Goal: Task Accomplishment & Management: Complete application form

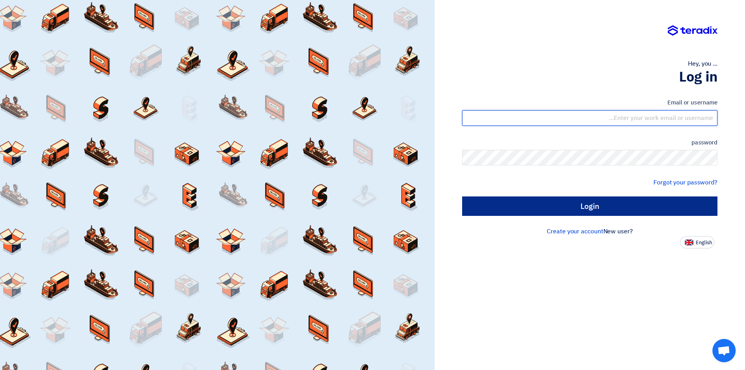
type input "sales@tareeqalkhair.com"
click at [556, 210] on input "Login" at bounding box center [589, 205] width 255 height 19
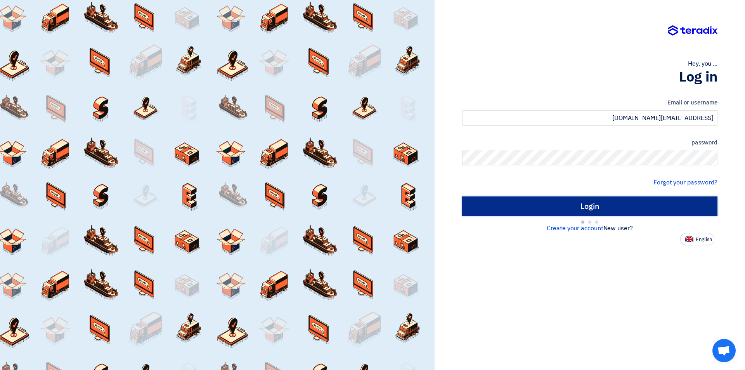
type input "Sign in"
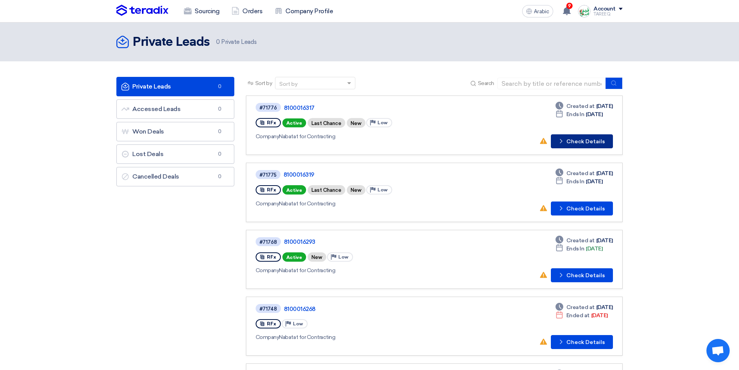
click at [586, 143] on font "Check Details" at bounding box center [585, 141] width 38 height 7
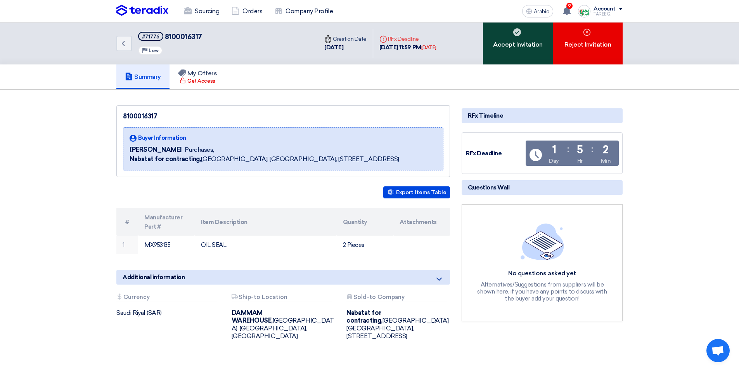
click at [499, 43] on font "Accept Invitation" at bounding box center [518, 44] width 50 height 7
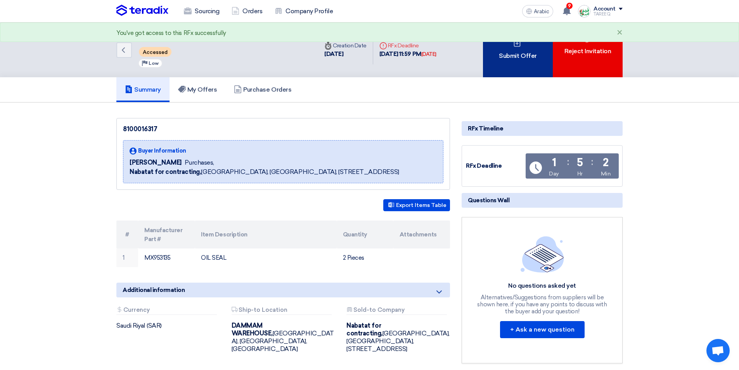
click at [501, 47] on div "Submit Offer" at bounding box center [518, 50] width 70 height 55
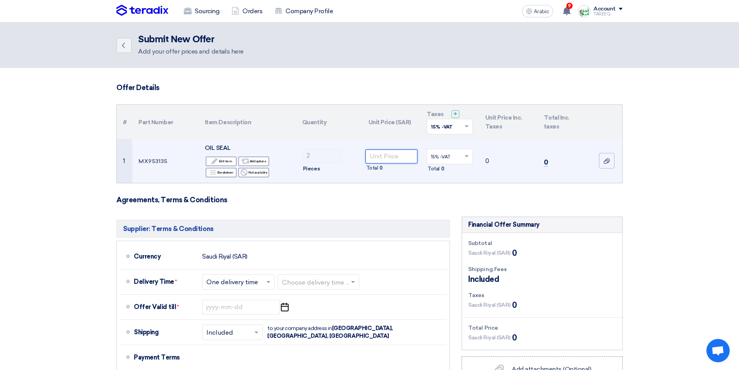
click at [400, 157] on input "number" at bounding box center [391, 156] width 52 height 14
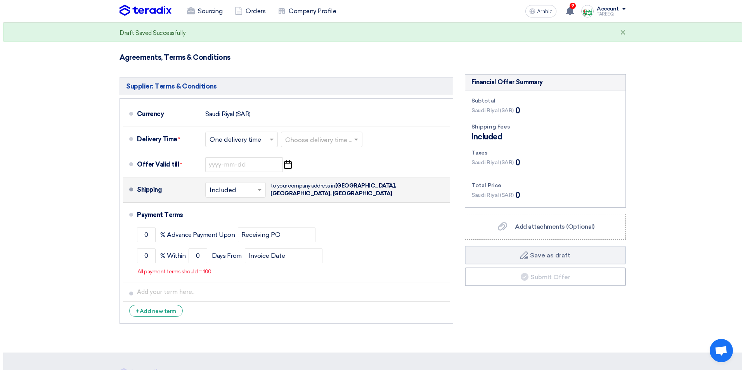
scroll to position [155, 0]
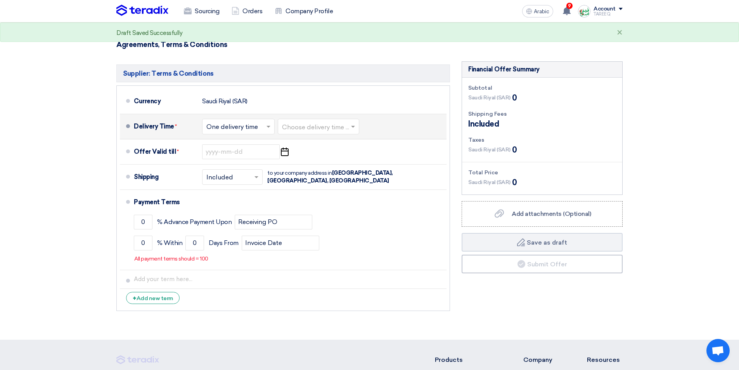
type input "242"
click at [313, 127] on input "text" at bounding box center [319, 126] width 74 height 11
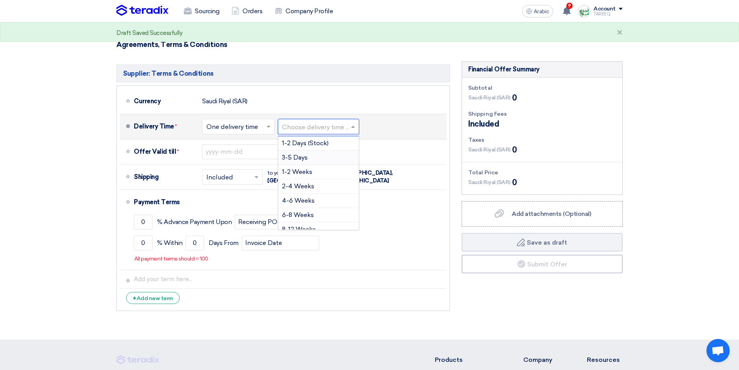
click at [299, 157] on font "3-5 Days" at bounding box center [295, 157] width 26 height 7
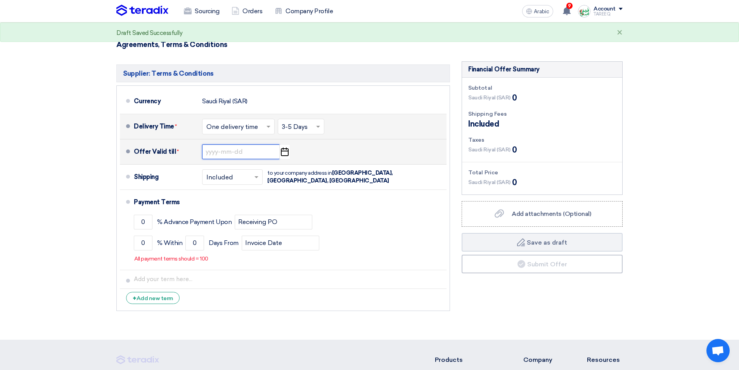
click at [219, 155] on input at bounding box center [241, 151] width 78 height 15
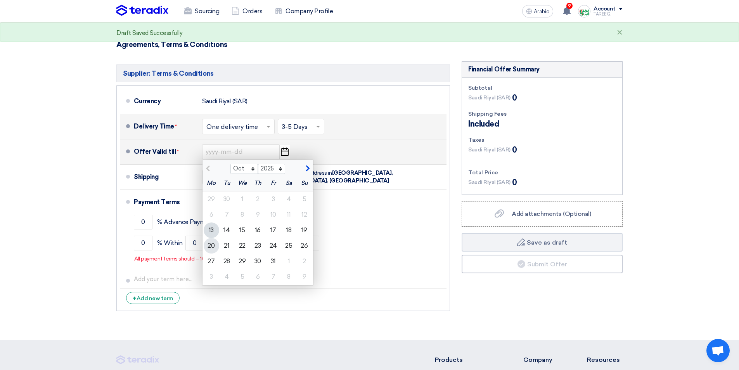
click at [216, 245] on div "20" at bounding box center [212, 246] width 16 height 16
type input "10/20/2025"
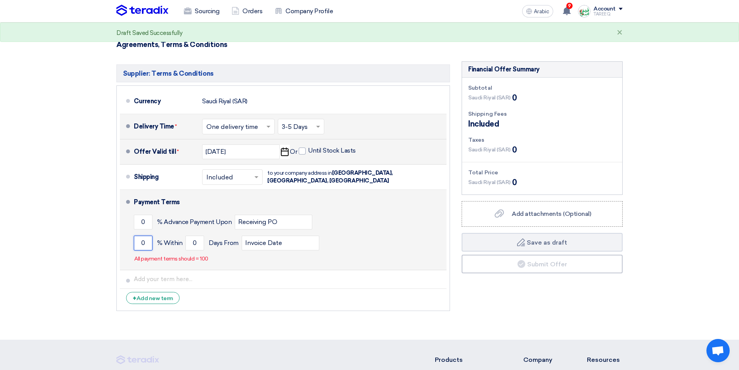
click at [139, 247] on input "0" at bounding box center [143, 242] width 19 height 15
type input "100"
drag, startPoint x: 192, startPoint y: 242, endPoint x: 448, endPoint y: 199, distance: 259.6
click at [192, 243] on input "0" at bounding box center [194, 242] width 19 height 15
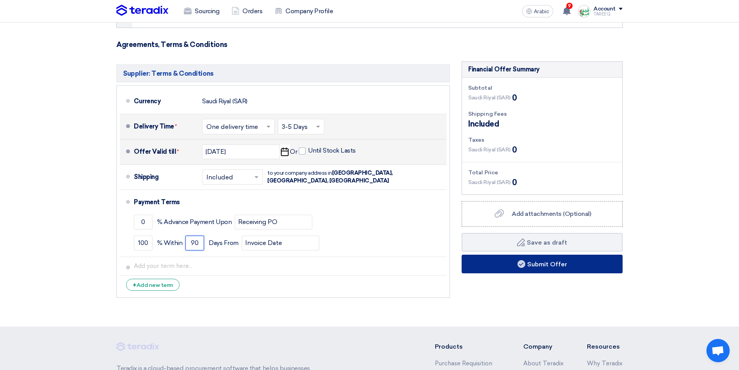
type input "90"
click at [486, 265] on button "Submit Offer" at bounding box center [542, 263] width 161 height 19
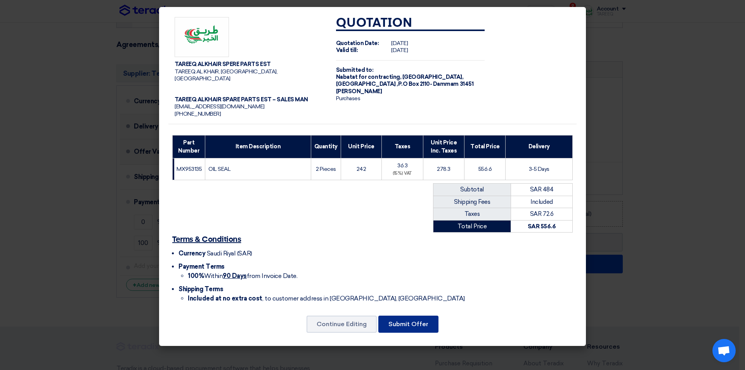
click at [409, 318] on button "Submit Offer" at bounding box center [408, 323] width 60 height 17
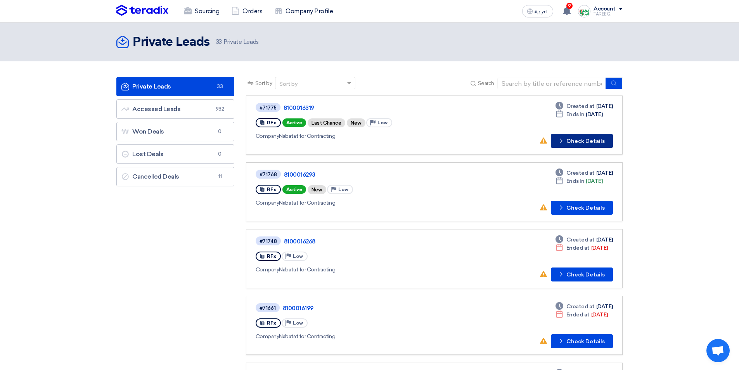
click at [567, 144] on button "Check details Check Details" at bounding box center [582, 141] width 62 height 14
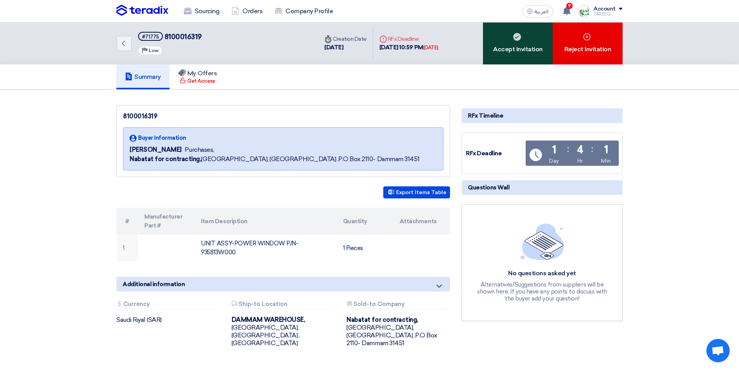
click at [507, 48] on div "Accept Invitation" at bounding box center [518, 44] width 70 height 42
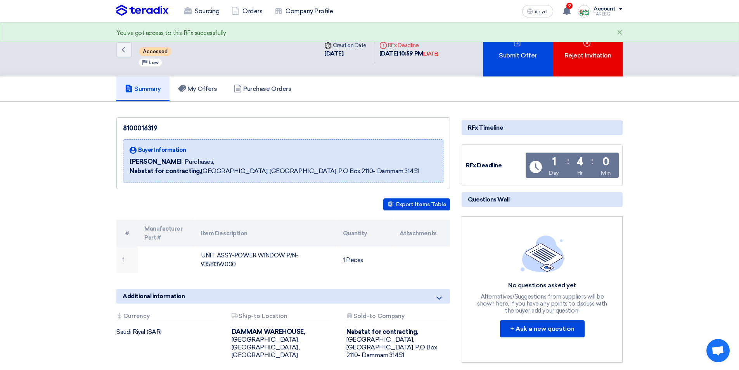
click at [507, 48] on div "Submit Offer" at bounding box center [518, 50] width 70 height 54
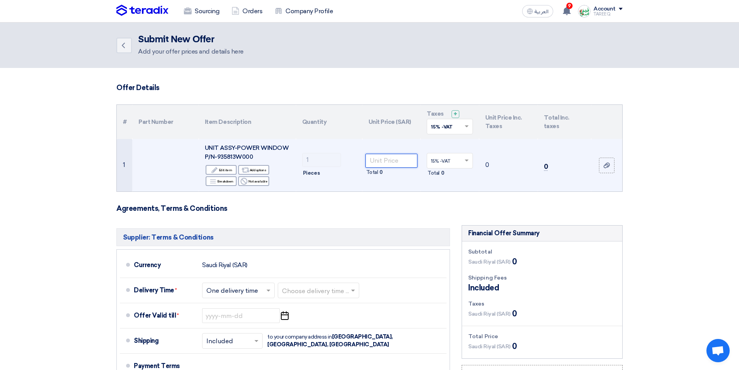
click at [393, 161] on input "number" at bounding box center [391, 161] width 52 height 14
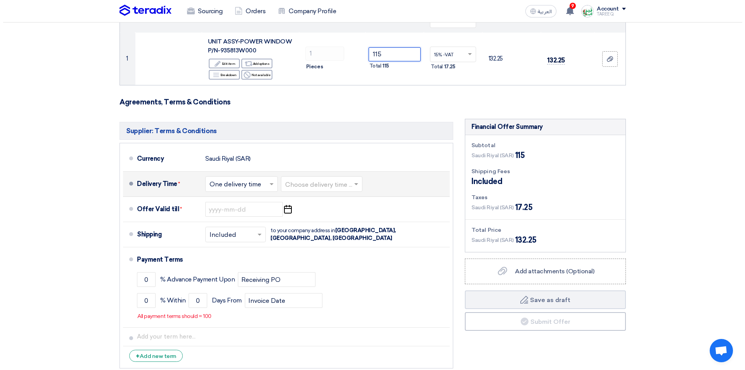
scroll to position [116, 0]
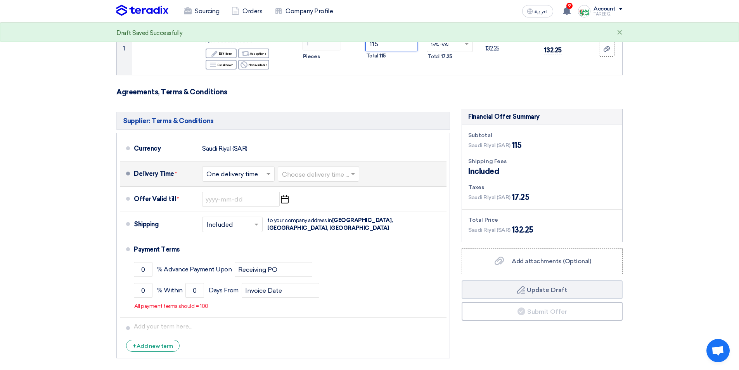
type input "115"
click at [318, 173] on input "text" at bounding box center [319, 174] width 74 height 11
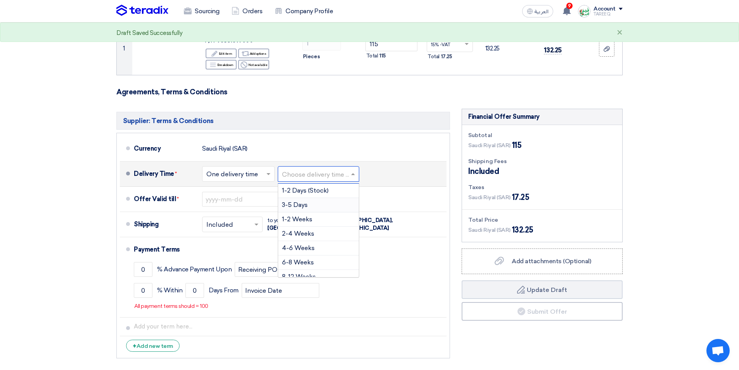
click at [295, 206] on span "3-5 Days" at bounding box center [295, 204] width 26 height 7
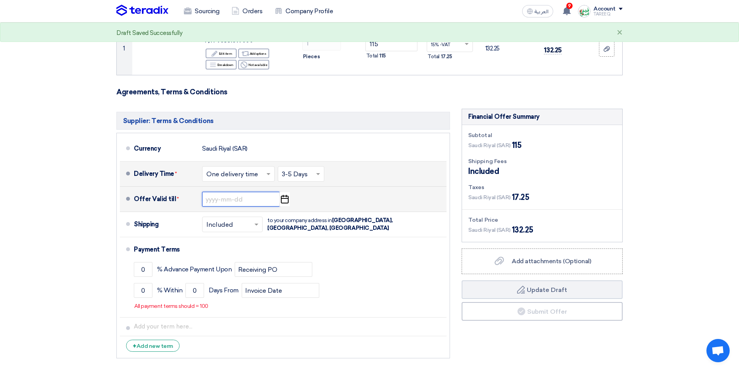
click at [230, 203] on input at bounding box center [241, 199] width 78 height 15
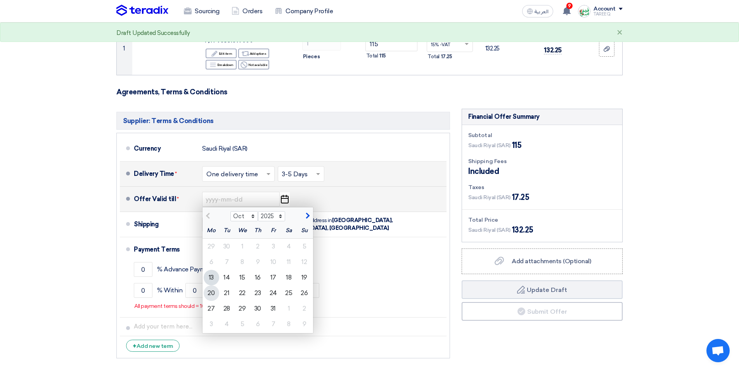
click at [211, 292] on div "20" at bounding box center [212, 293] width 16 height 16
type input "10/20/2025"
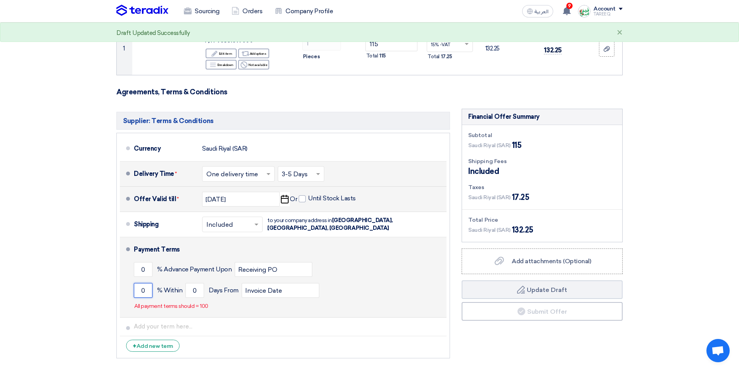
drag, startPoint x: 140, startPoint y: 290, endPoint x: 204, endPoint y: 273, distance: 66.2
click at [140, 289] on input "0" at bounding box center [143, 290] width 19 height 15
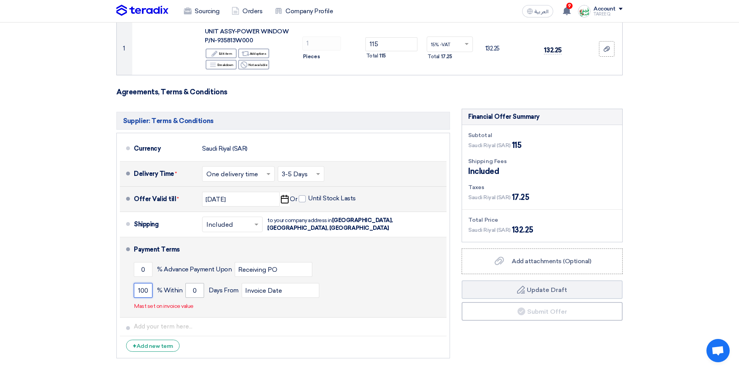
type input "100"
click at [192, 290] on input "0" at bounding box center [194, 290] width 19 height 15
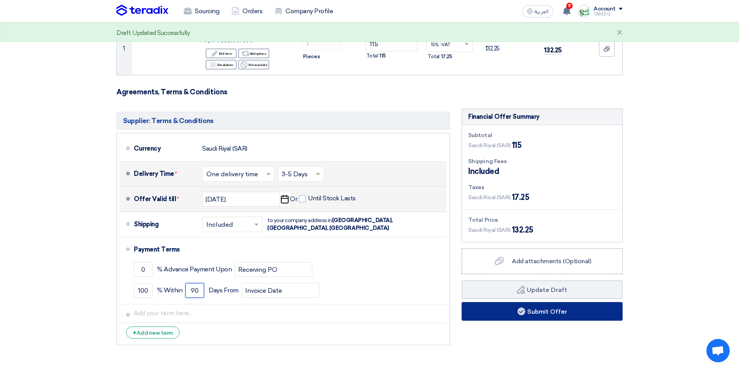
type input "90"
click at [475, 310] on button "Submit Offer" at bounding box center [542, 311] width 161 height 19
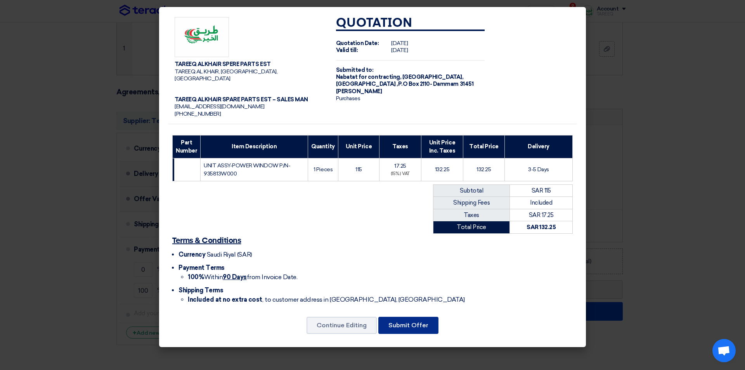
click at [430, 321] on button "Submit Offer" at bounding box center [408, 325] width 60 height 17
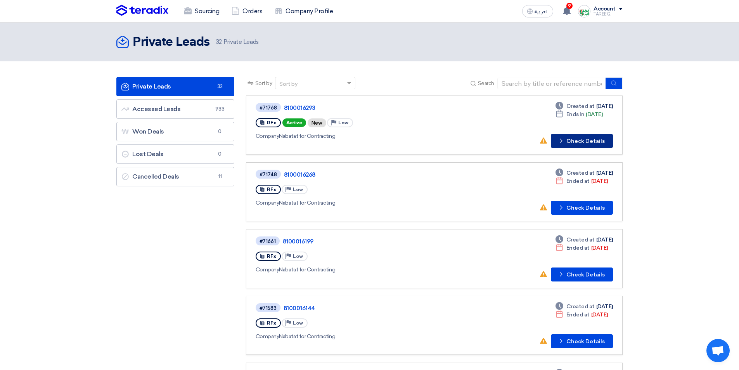
click at [590, 142] on button "Check details Check Details" at bounding box center [582, 141] width 62 height 14
